Goal: Task Accomplishment & Management: Use online tool/utility

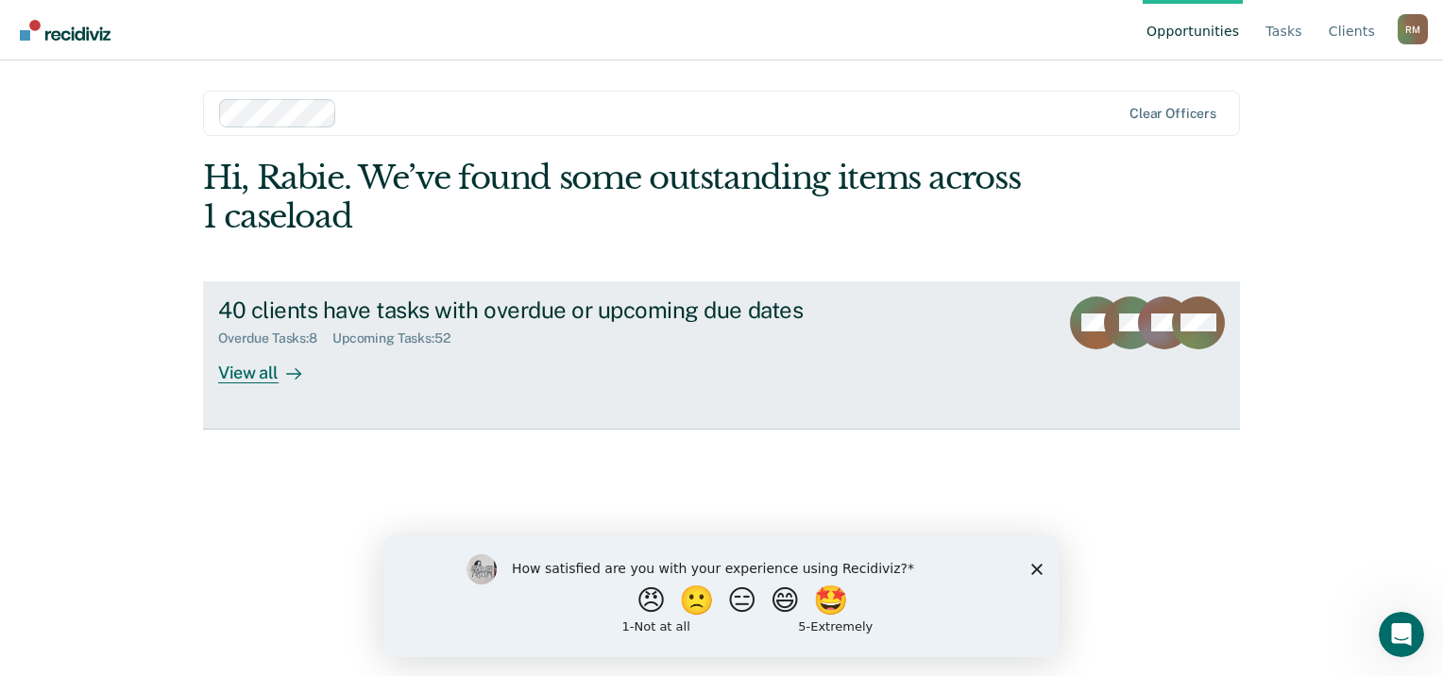
click at [304, 302] on div "40 clients have tasks with overdue or upcoming due dates" at bounding box center [549, 309] width 663 height 27
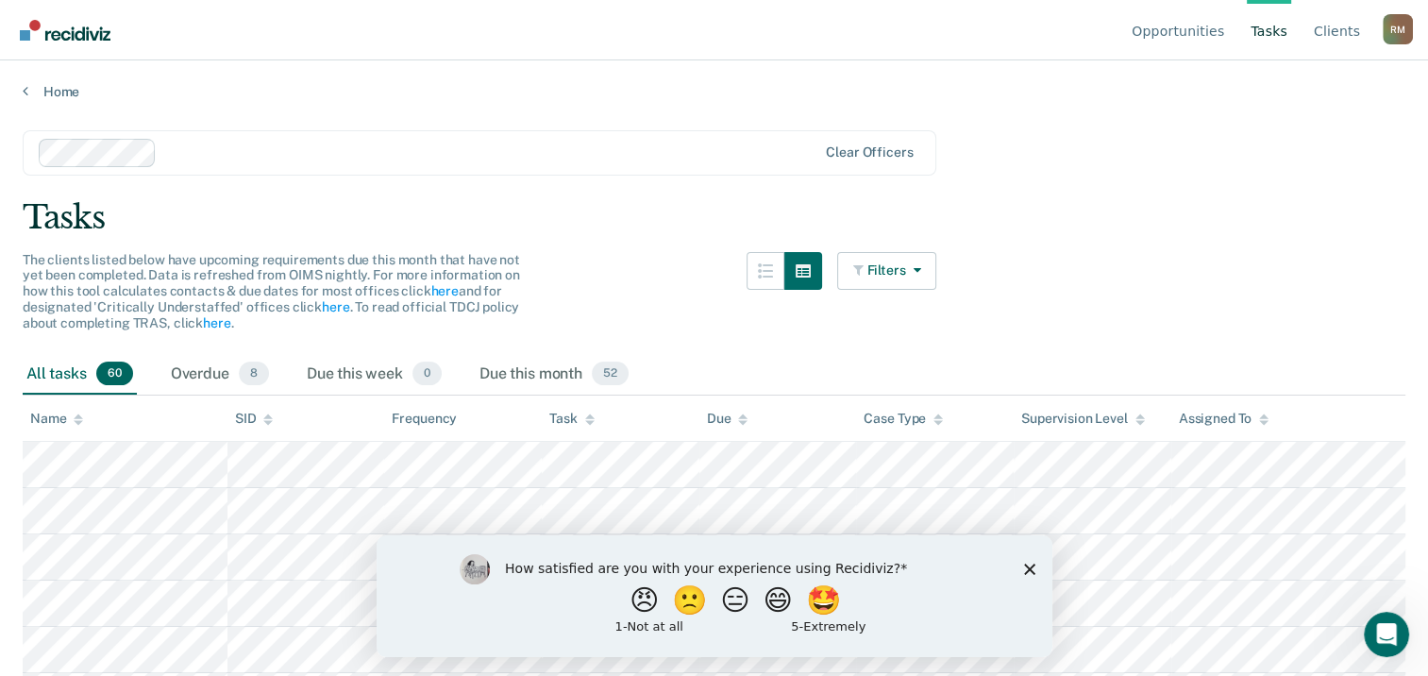
click at [1274, 32] on link "Tasks" at bounding box center [1269, 30] width 44 height 60
click at [921, 268] on icon "button" at bounding box center [912, 269] width 15 height 13
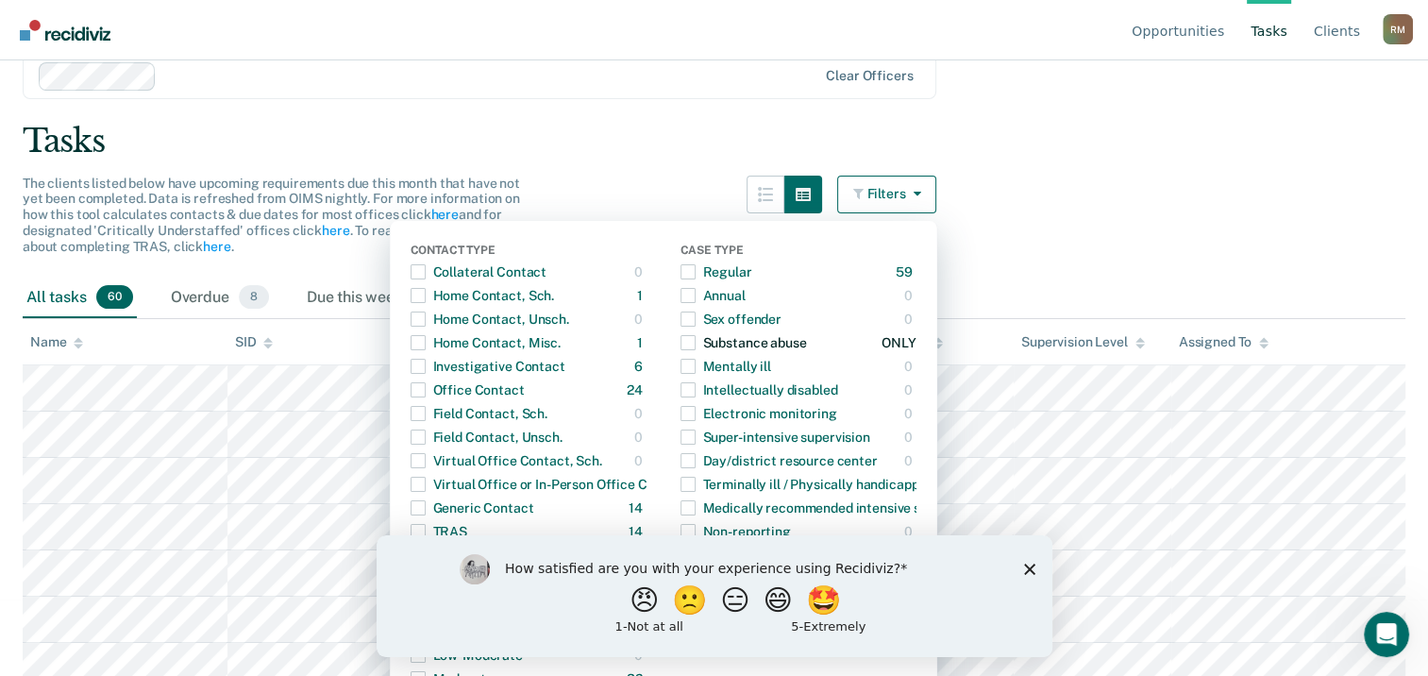
scroll to position [189, 0]
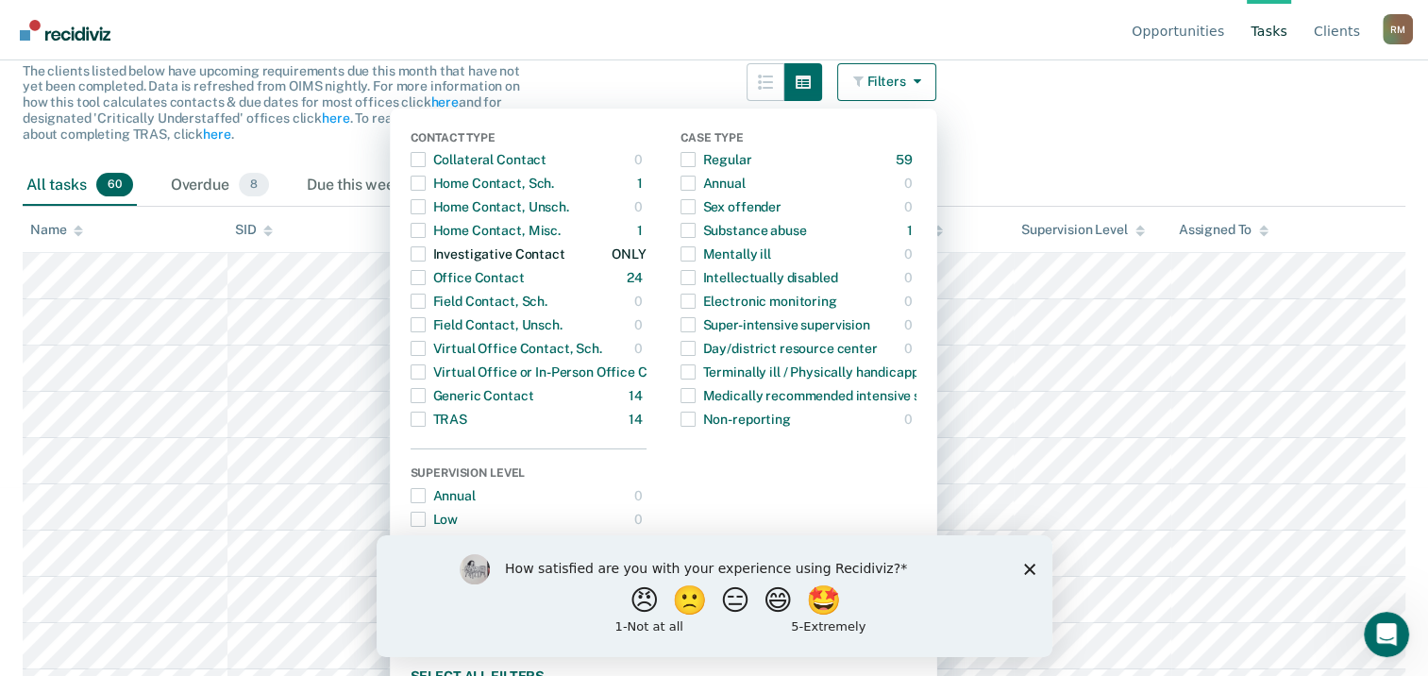
click at [426, 250] on span "Dropdown Menu" at bounding box center [418, 253] width 15 height 15
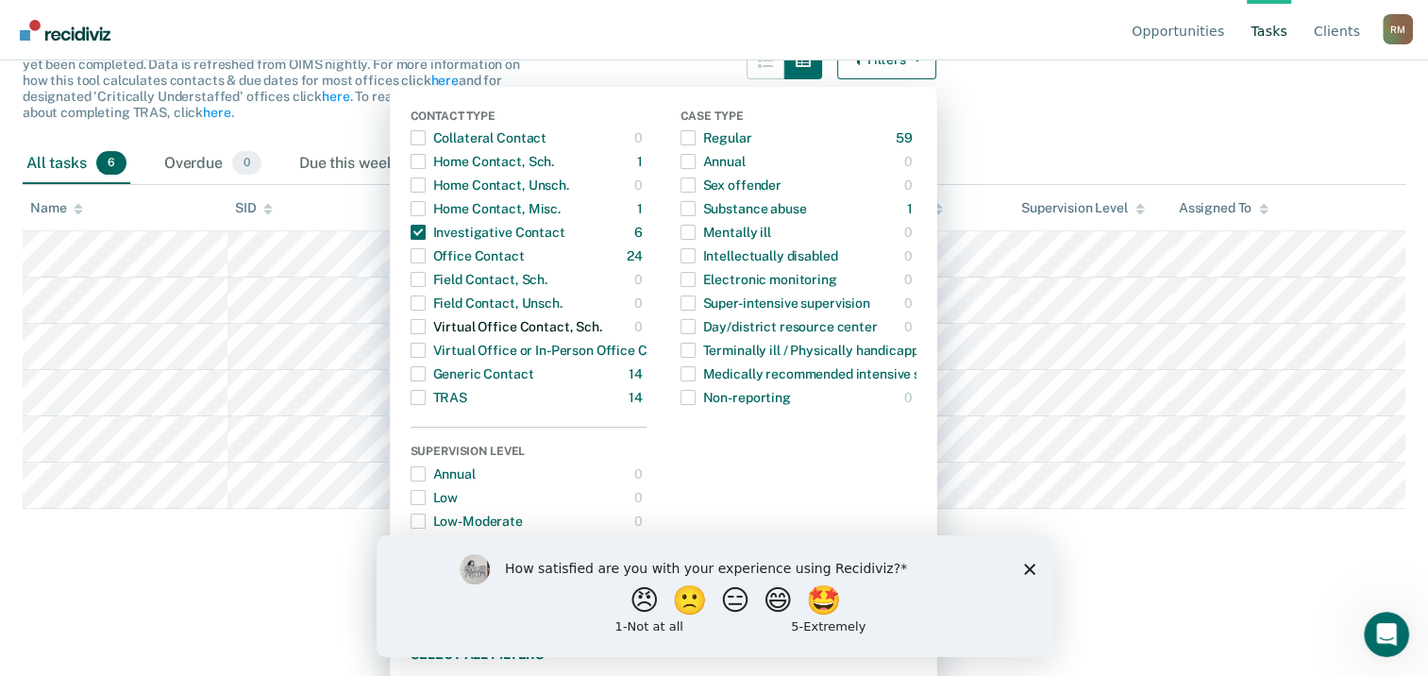
scroll to position [222, 0]
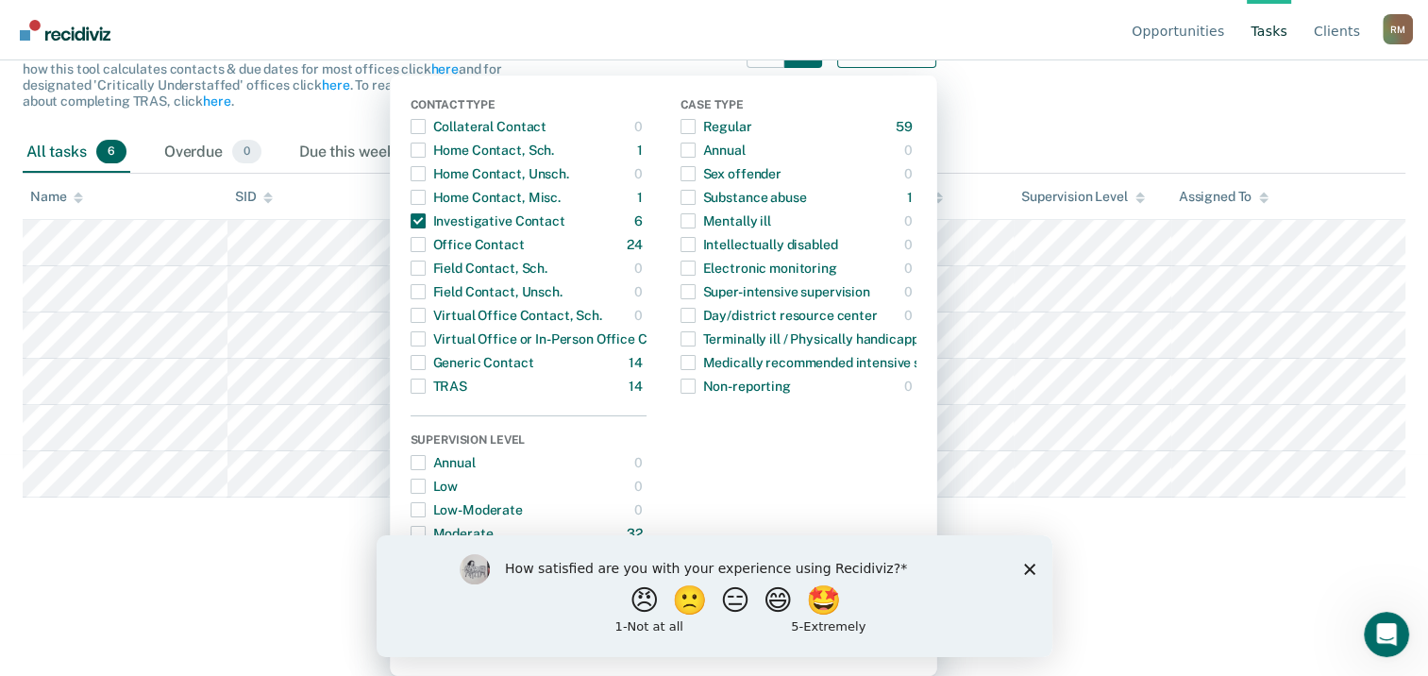
click at [288, 454] on html "Looks like you’re using Internet Explorer 11. For faster loading and a better e…" at bounding box center [714, 116] width 1428 height 676
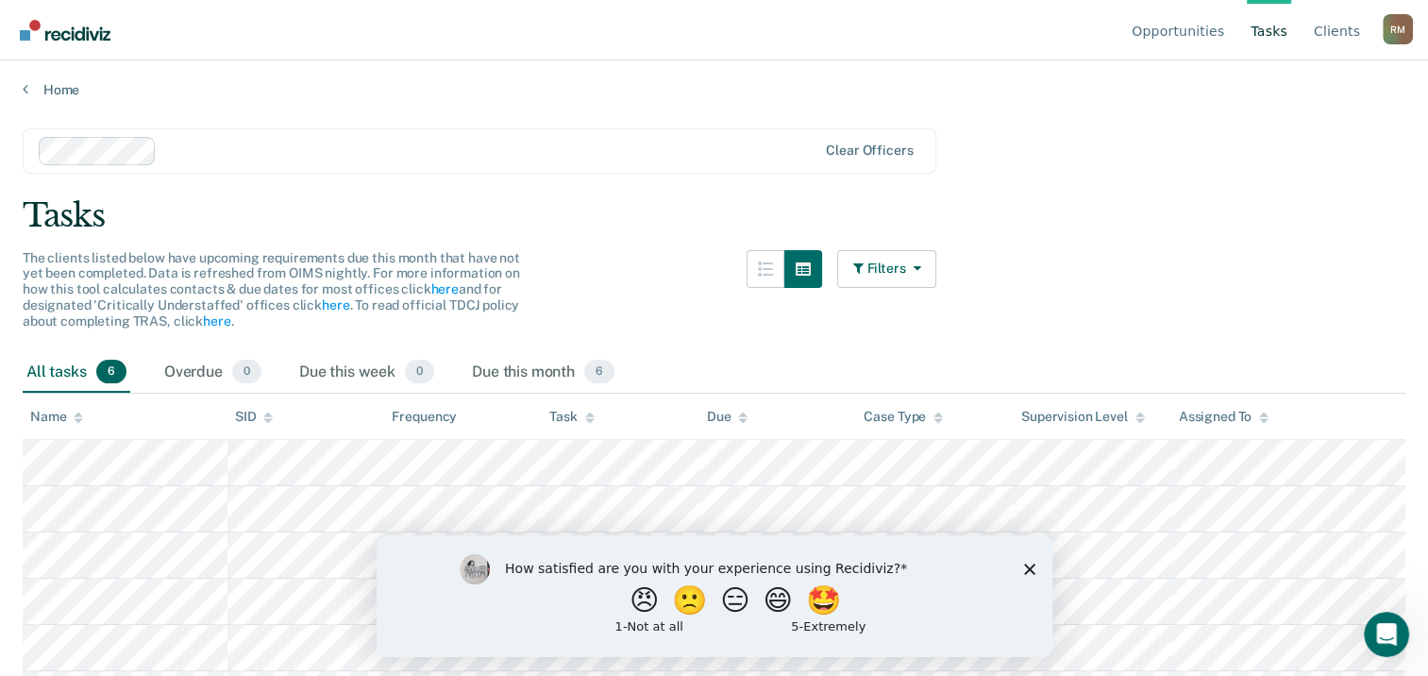
scroll to position [0, 0]
click at [921, 265] on icon "button" at bounding box center [912, 269] width 15 height 13
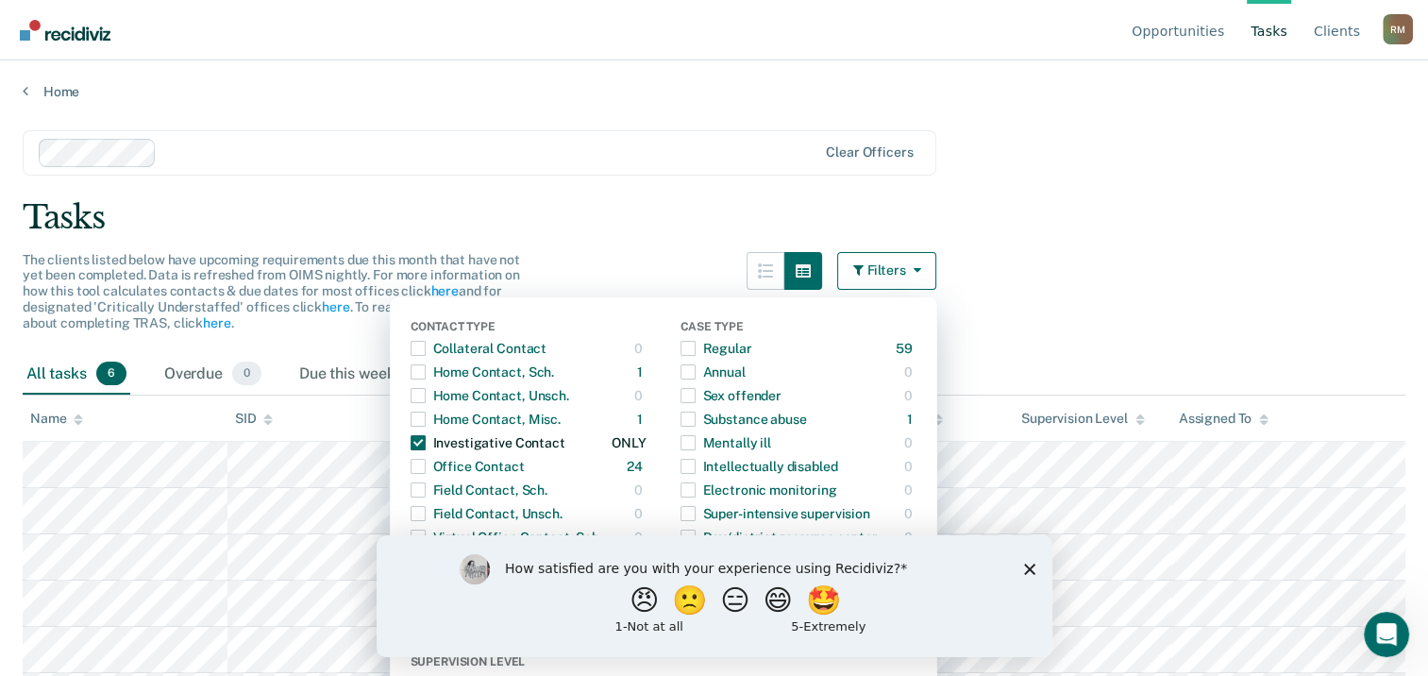
click at [423, 440] on span "Dropdown Menu" at bounding box center [418, 442] width 15 height 15
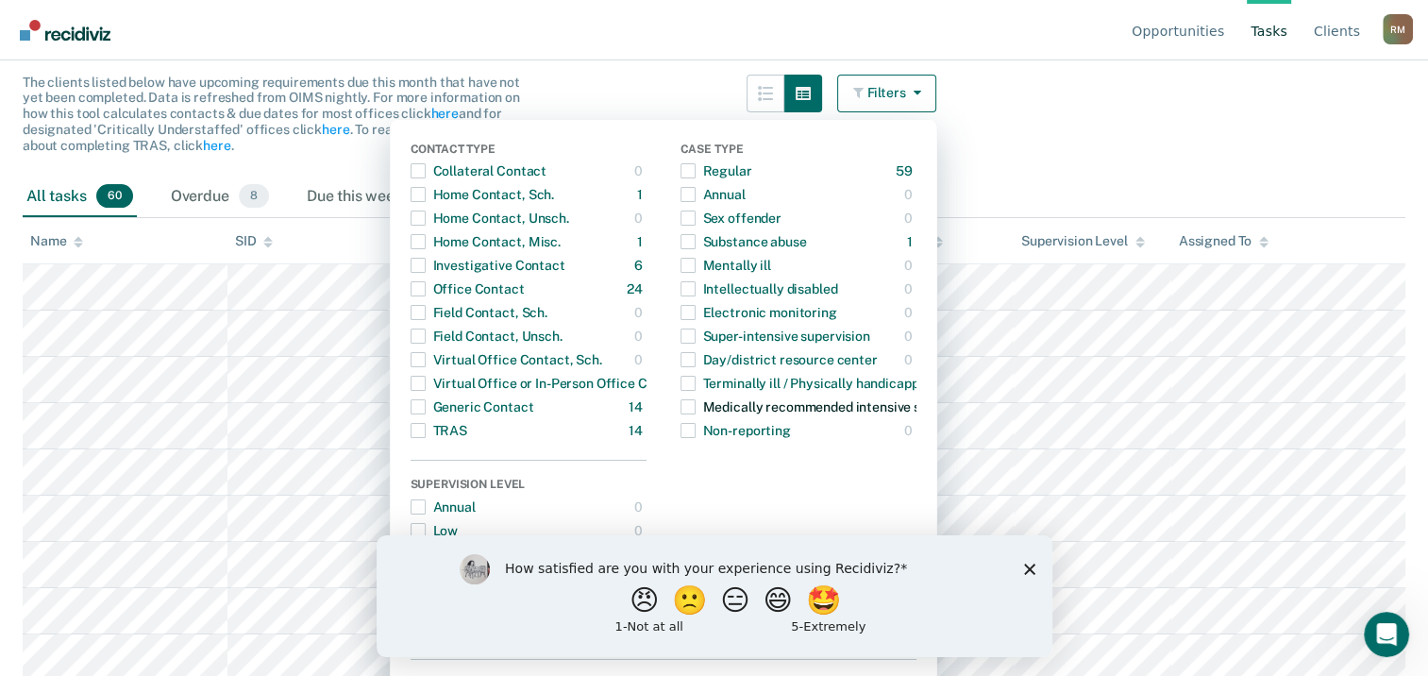
scroll to position [189, 0]
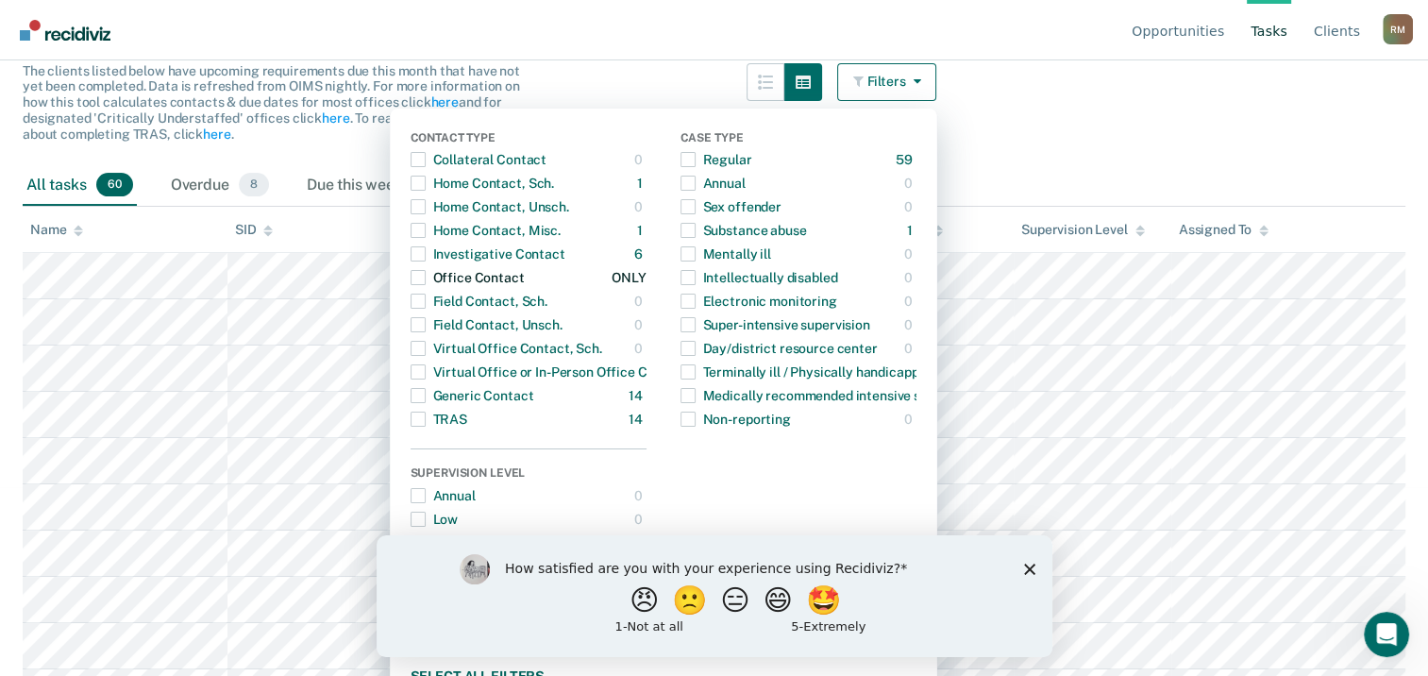
click at [423, 279] on span "Dropdown Menu" at bounding box center [418, 277] width 15 height 15
click at [1093, 131] on main "Clear officers Tasks The clients listed below have upcoming requirements due th…" at bounding box center [714, 196] width 1428 height 570
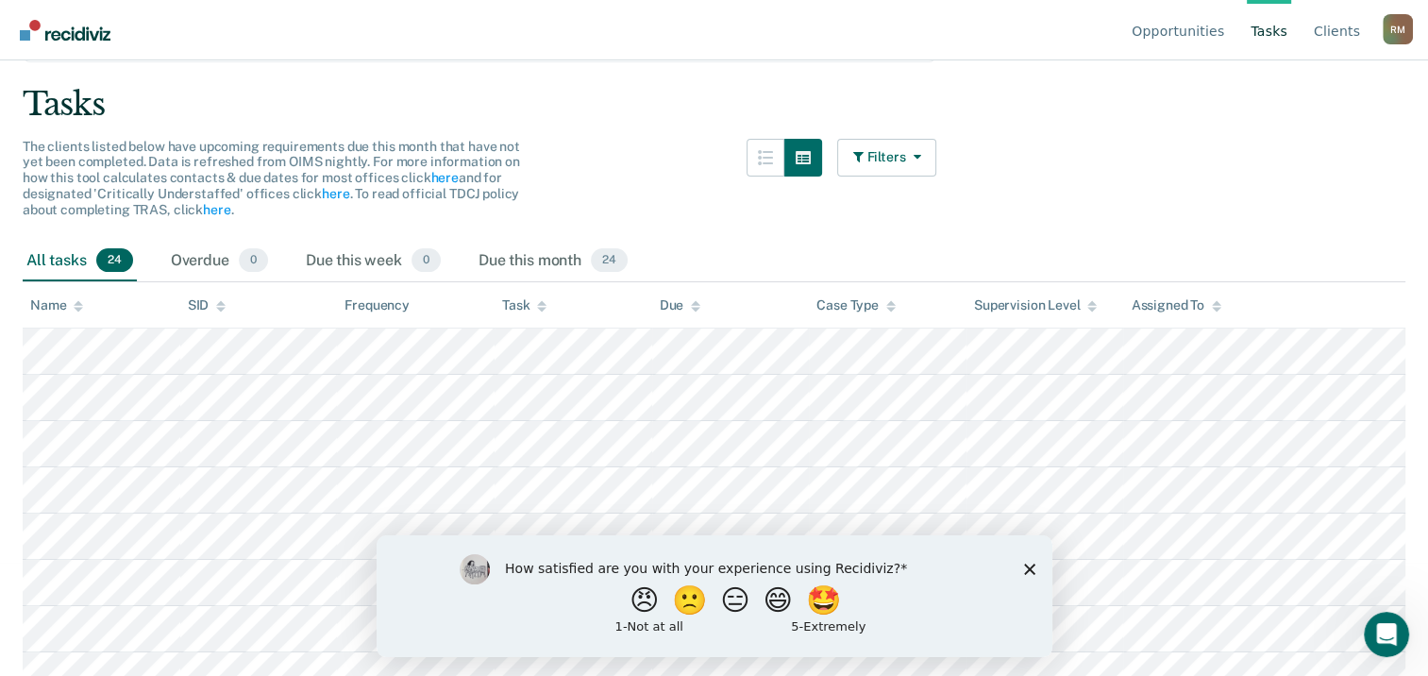
scroll to position [0, 0]
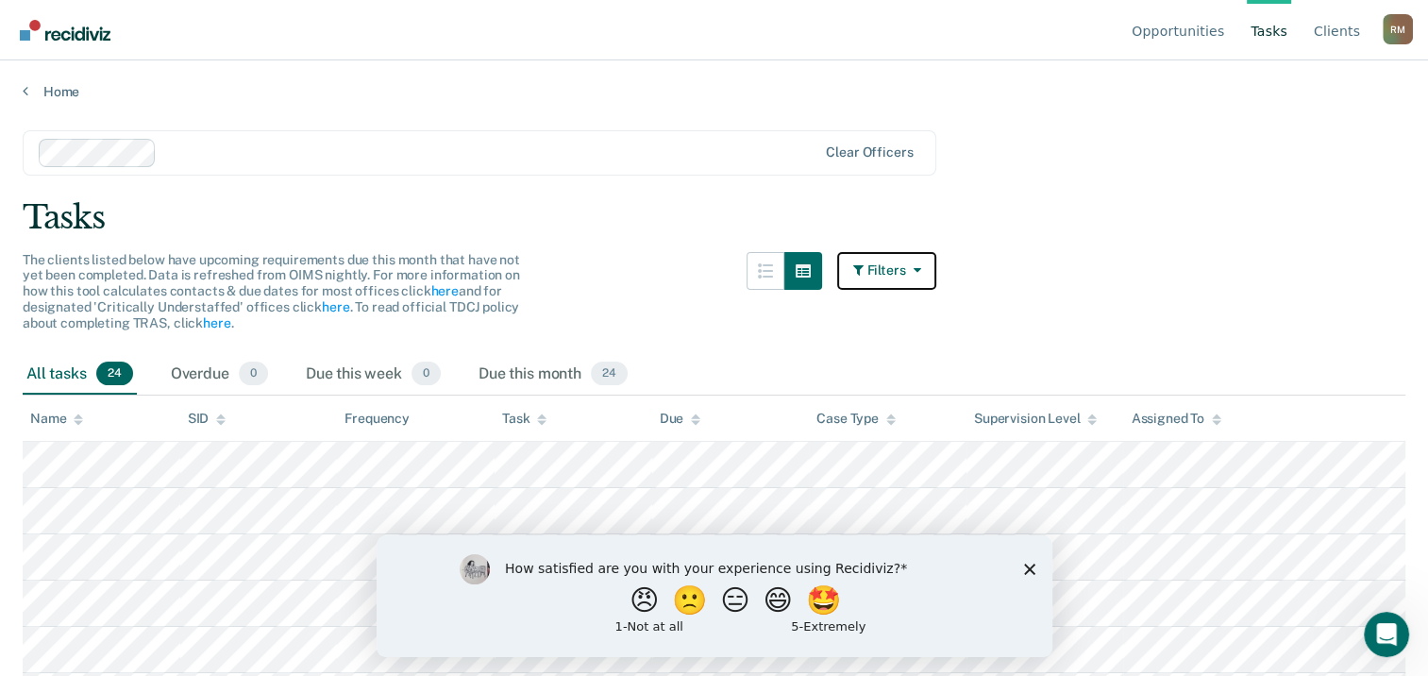
click at [921, 264] on icon "button" at bounding box center [912, 269] width 15 height 13
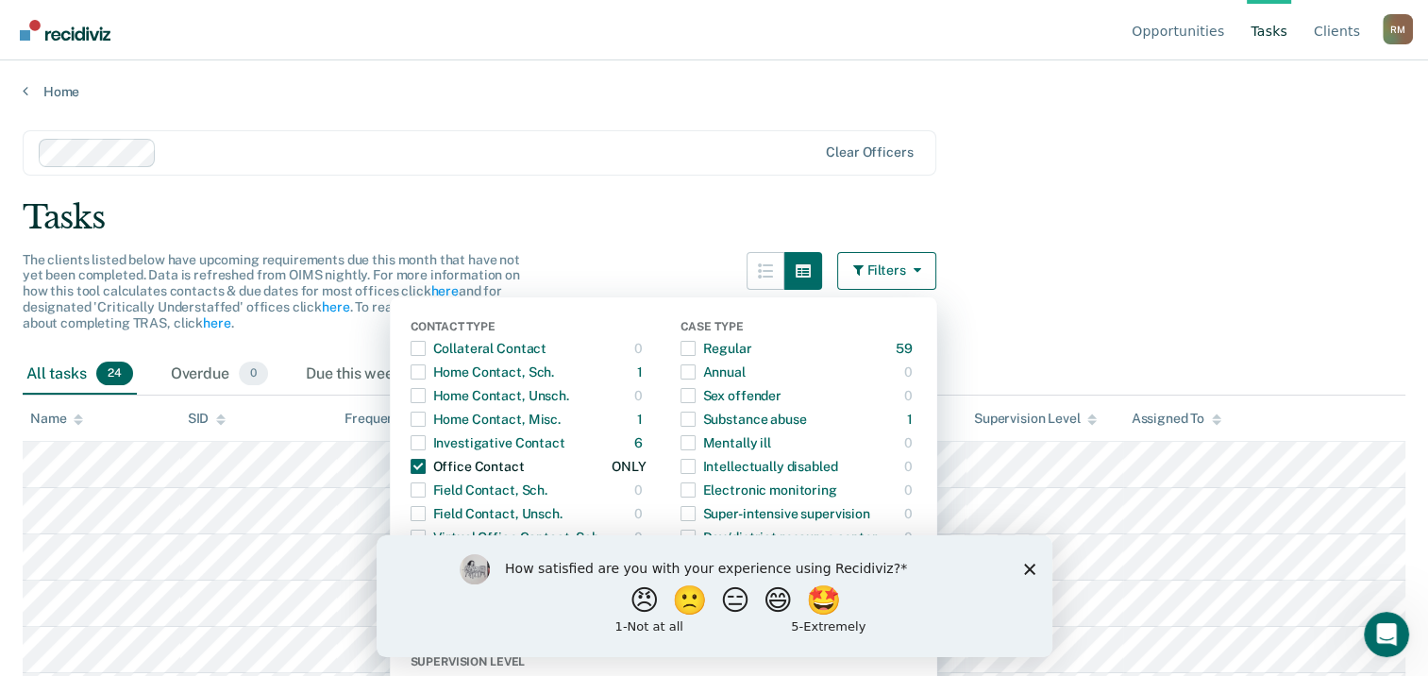
click at [426, 462] on span "Dropdown Menu" at bounding box center [418, 466] width 15 height 15
click at [643, 153] on div at bounding box center [490, 153] width 652 height 22
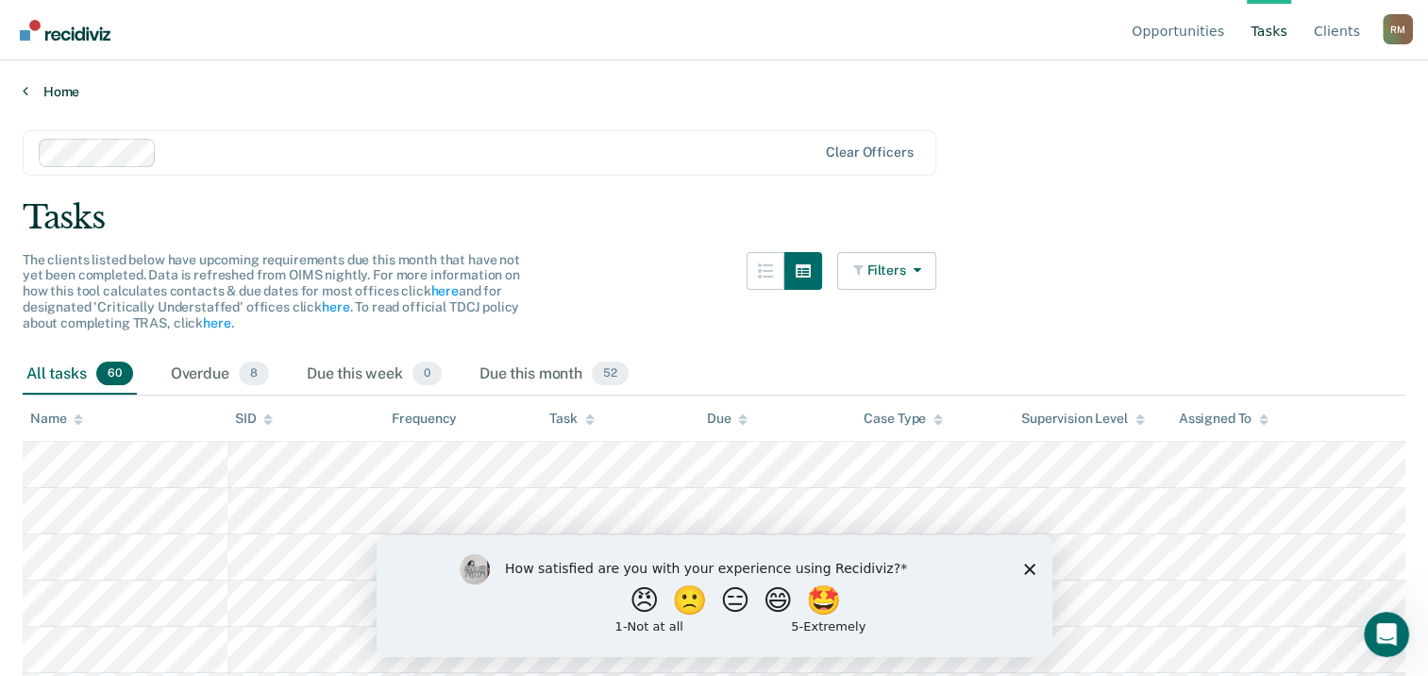
click at [960, 93] on link "Home" at bounding box center [714, 91] width 1383 height 17
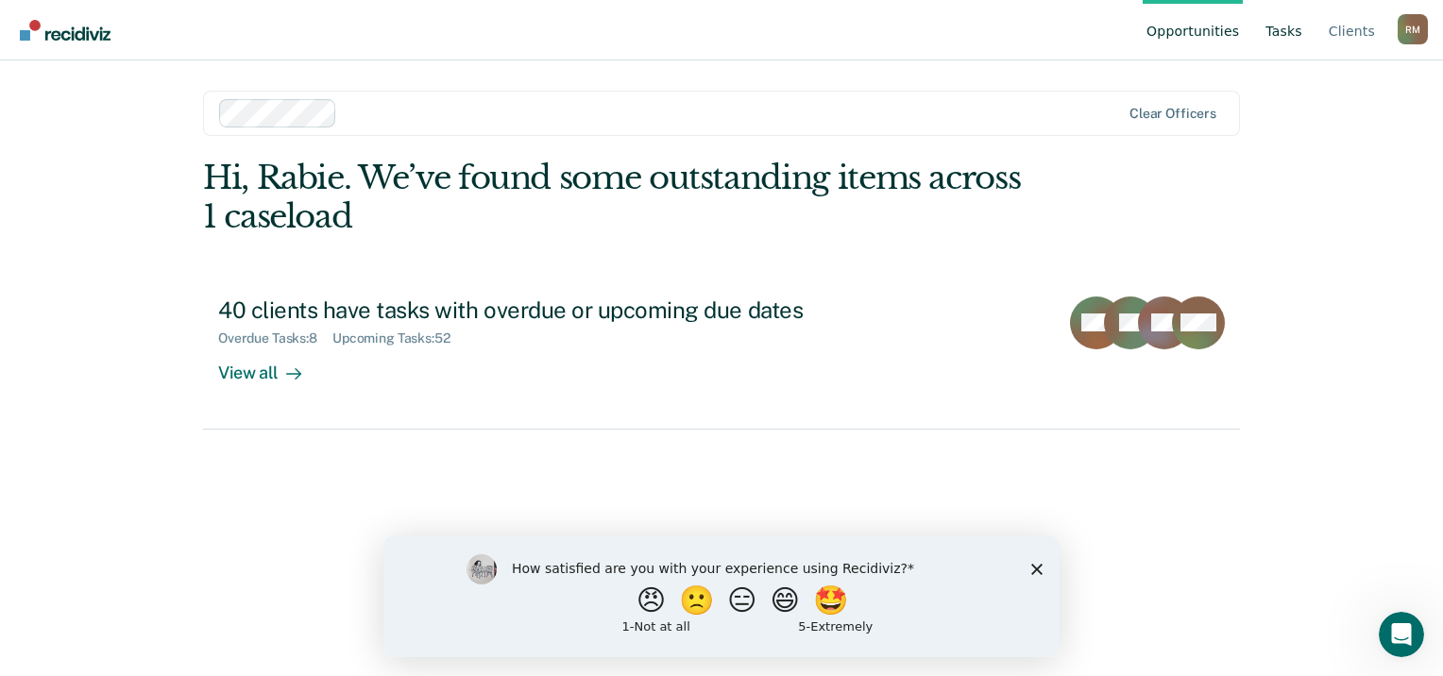
click at [1296, 34] on link "Tasks" at bounding box center [1283, 30] width 44 height 60
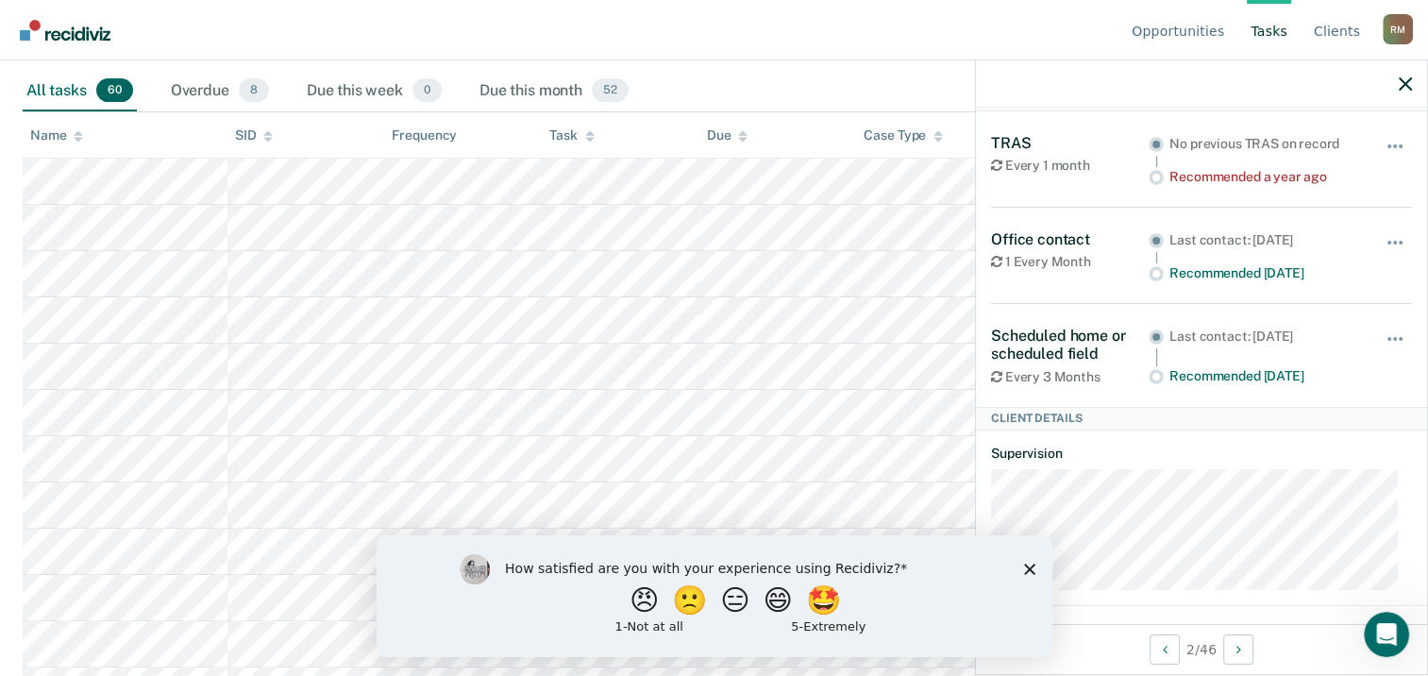
scroll to position [97, 0]
click at [1409, 81] on icon "button" at bounding box center [1405, 83] width 13 height 13
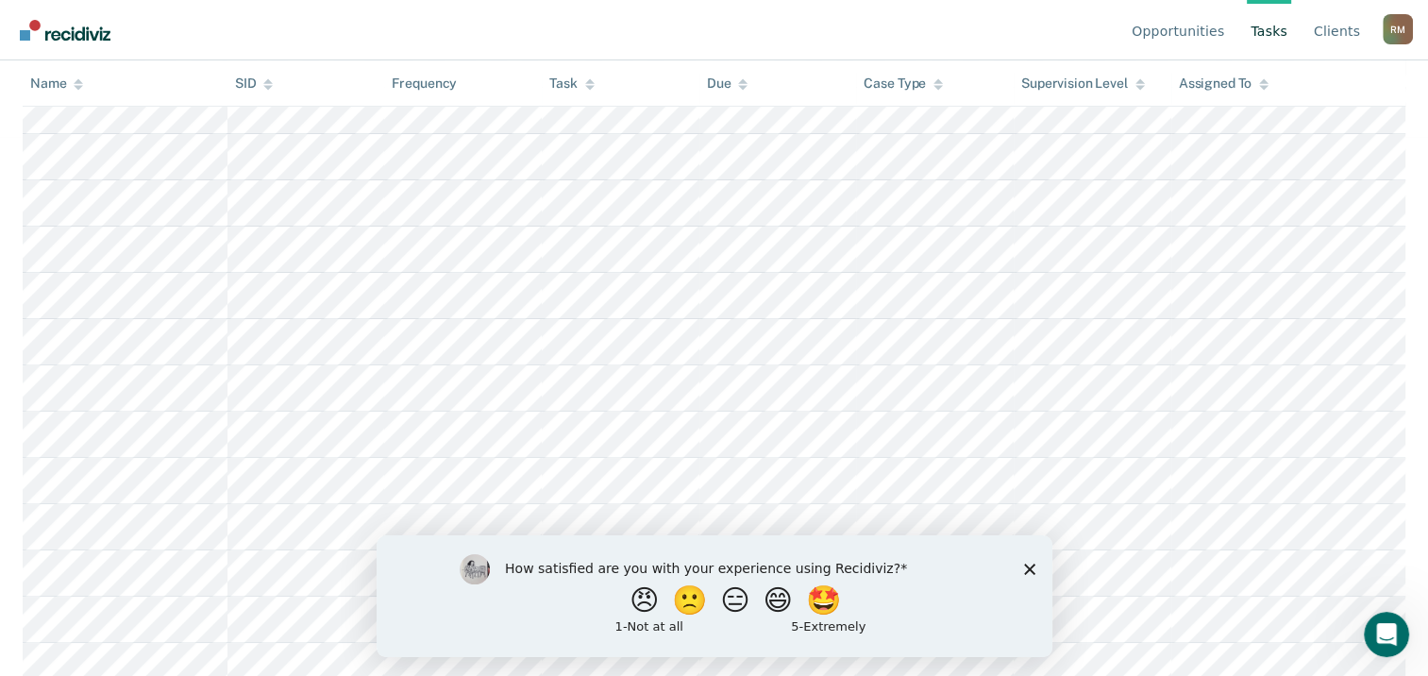
scroll to position [566, 0]
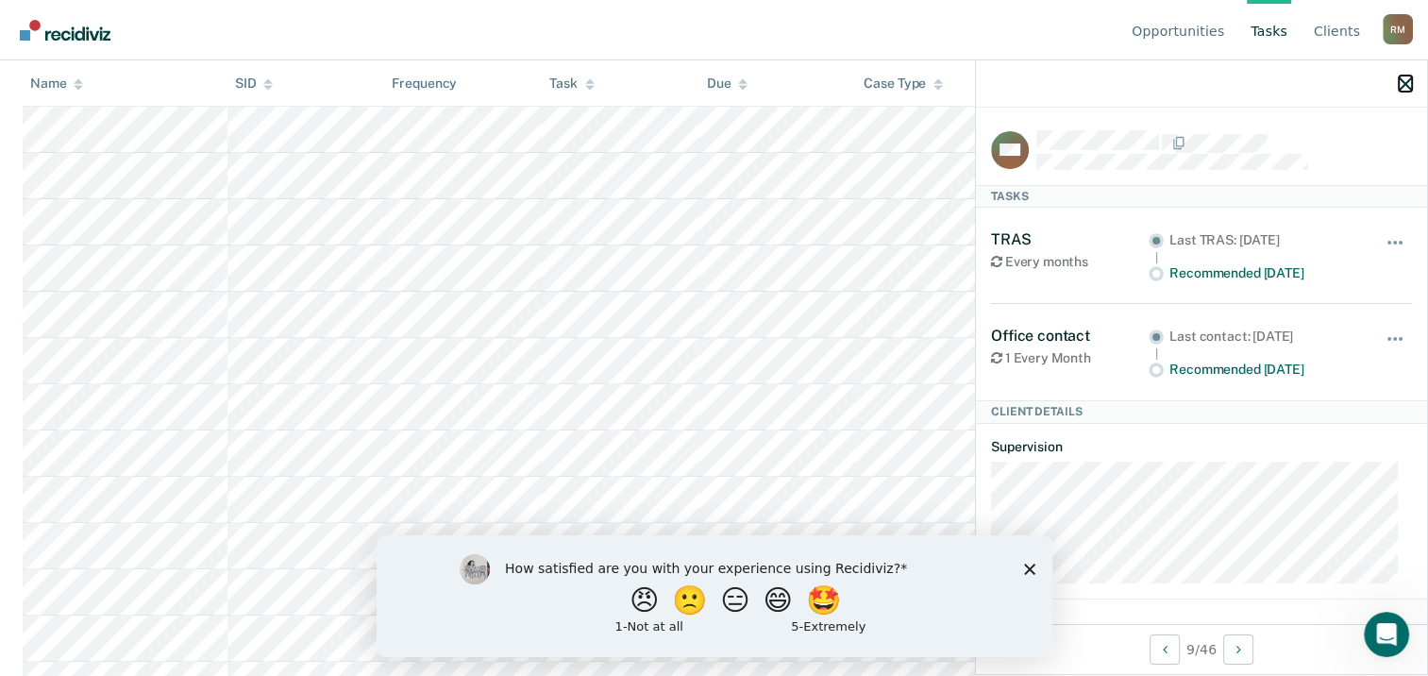
click at [1408, 84] on icon "button" at bounding box center [1405, 83] width 13 height 13
